Goal: Task Accomplishment & Management: Manage account settings

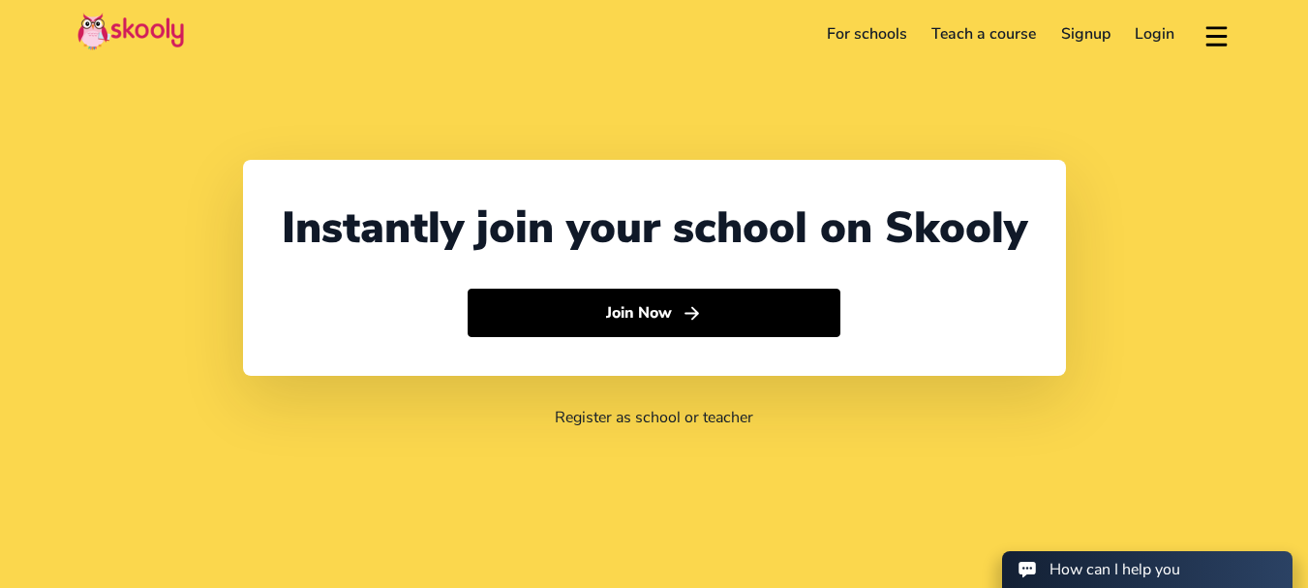
click at [1148, 41] on link "Login" at bounding box center [1155, 33] width 65 height 31
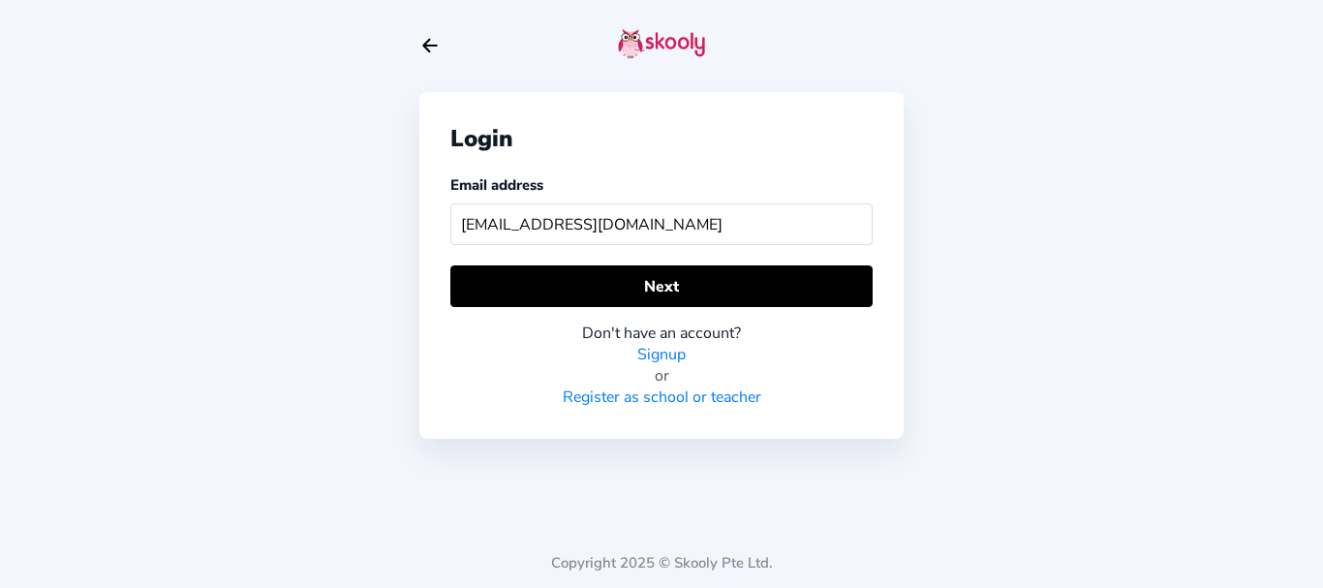
type input "[EMAIL_ADDRESS][DOMAIN_NAME]"
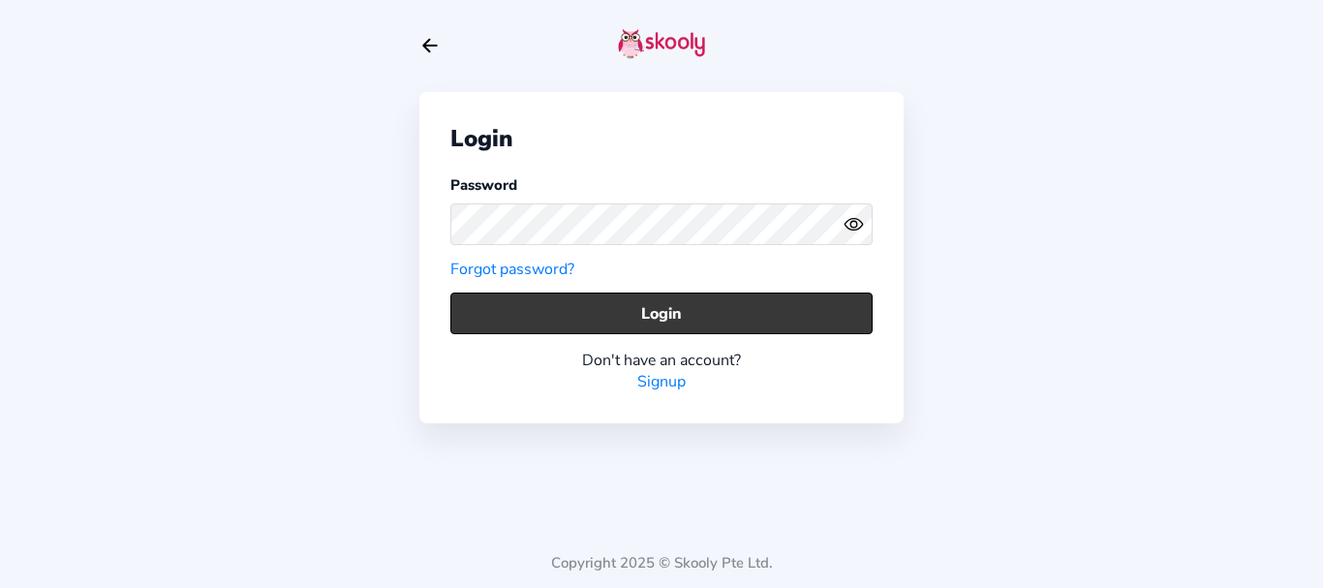
click at [591, 301] on button "Login" at bounding box center [661, 313] width 422 height 42
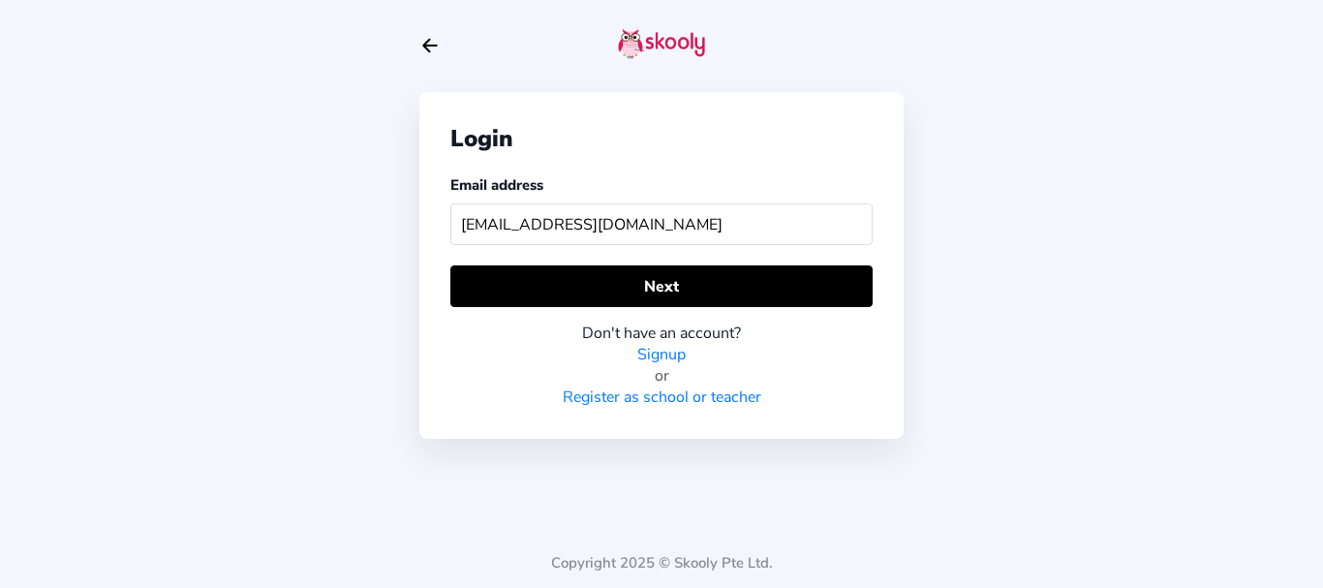
type input "[EMAIL_ADDRESS][DOMAIN_NAME]"
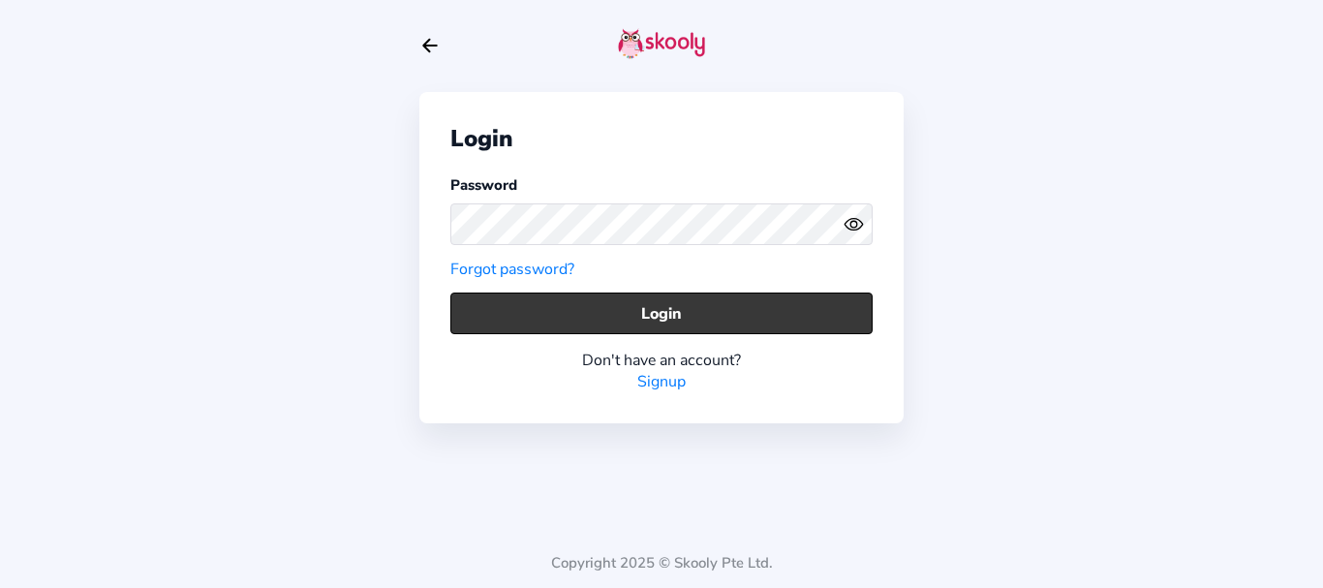
click at [596, 314] on button "Login" at bounding box center [661, 313] width 422 height 42
